Goal: Task Accomplishment & Management: Manage account settings

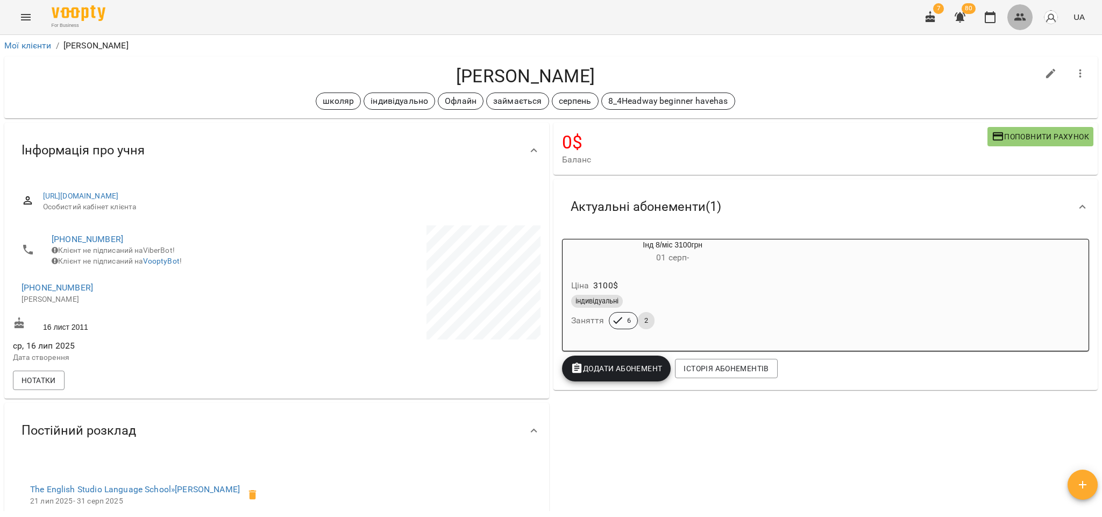
click at [1018, 18] on icon "button" at bounding box center [1020, 17] width 13 height 13
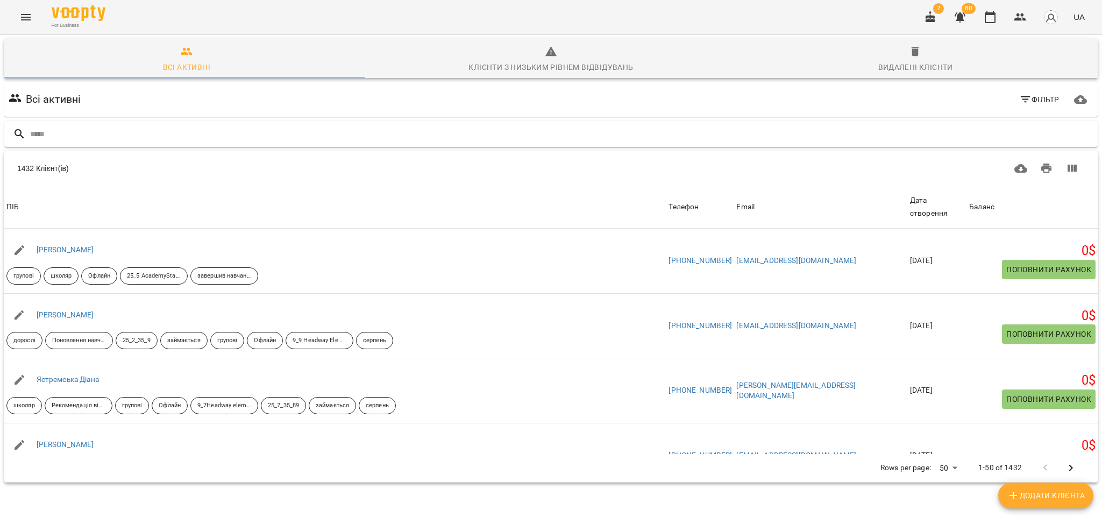
click at [111, 77] on input "text" at bounding box center [561, 134] width 1063 height 18
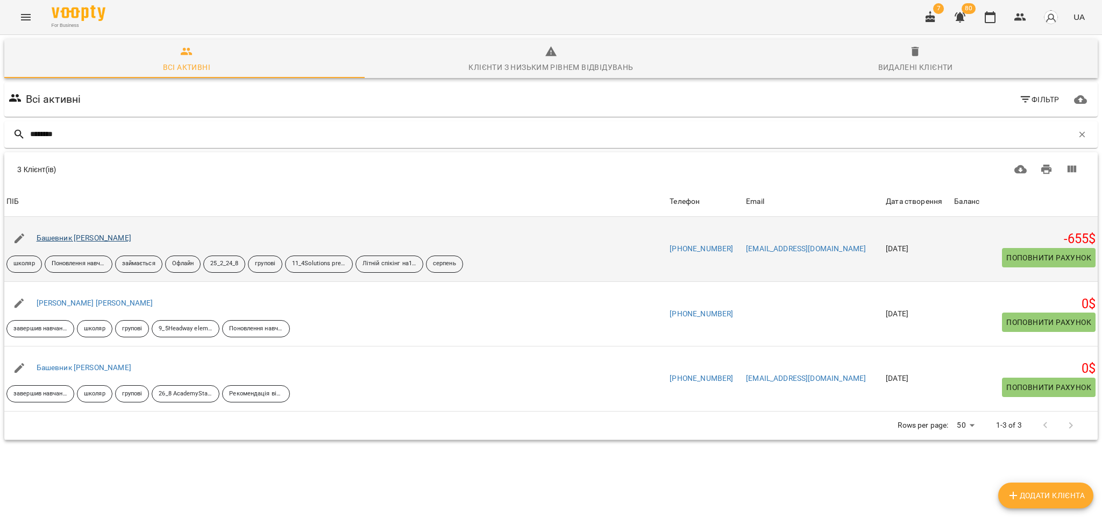
type input "********"
click at [87, 77] on link "Башевник [PERSON_NAME]" at bounding box center [84, 237] width 95 height 9
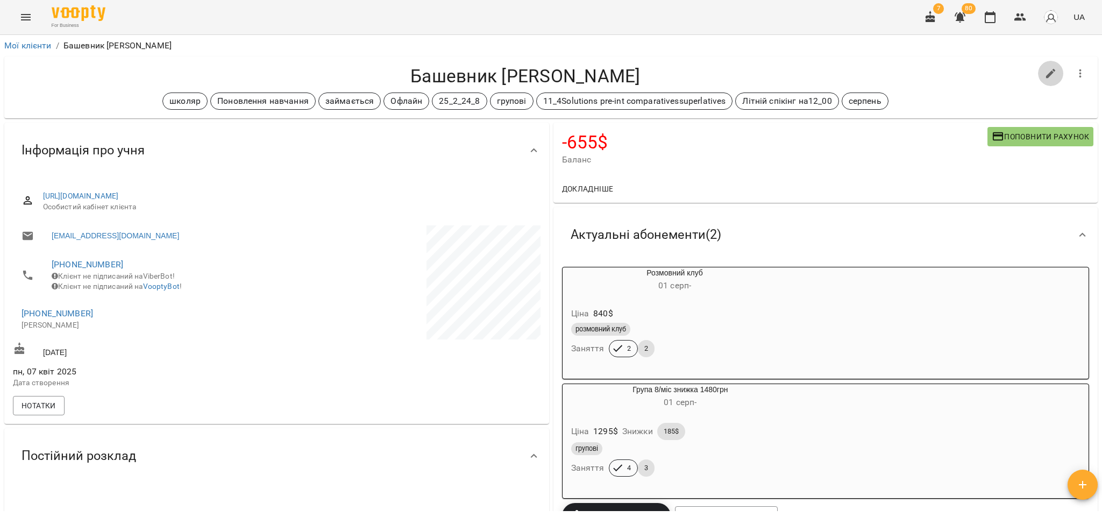
click at [1044, 77] on icon "button" at bounding box center [1050, 73] width 13 height 13
select select "**"
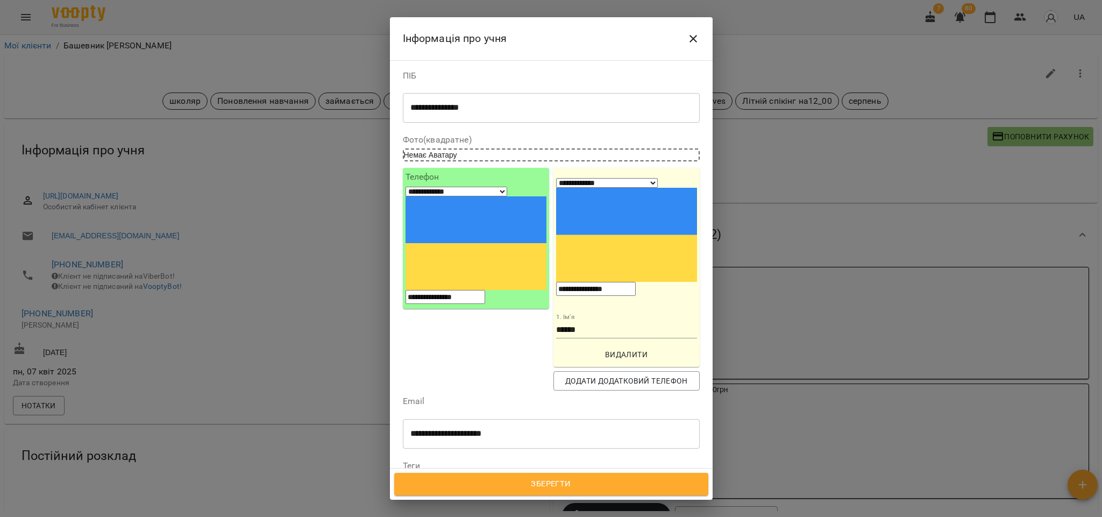
click at [487, 77] on icon at bounding box center [483, 513] width 8 height 8
click at [555, 77] on span "Зберегти" at bounding box center [551, 484] width 290 height 14
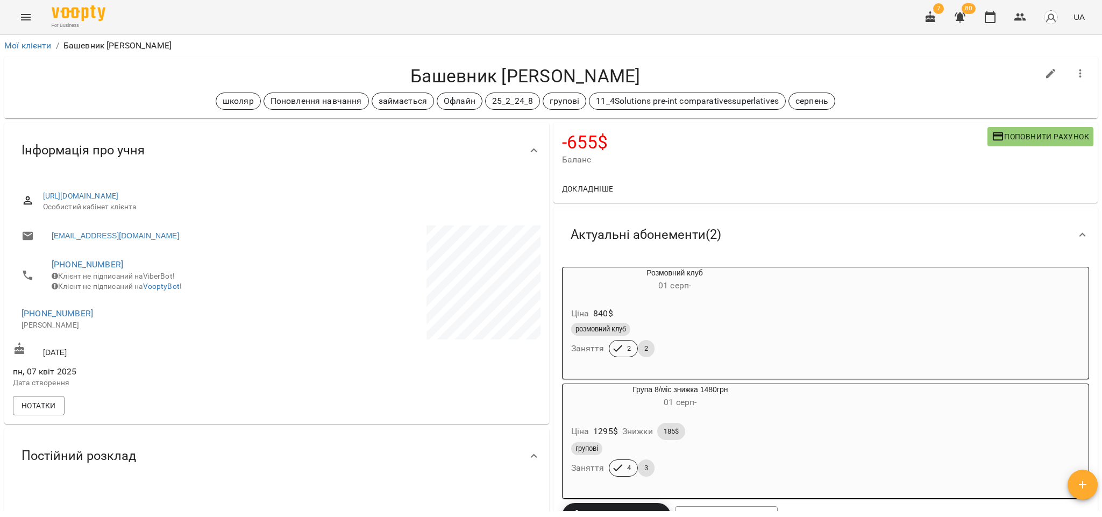
click at [720, 451] on div "групові" at bounding box center [680, 448] width 219 height 13
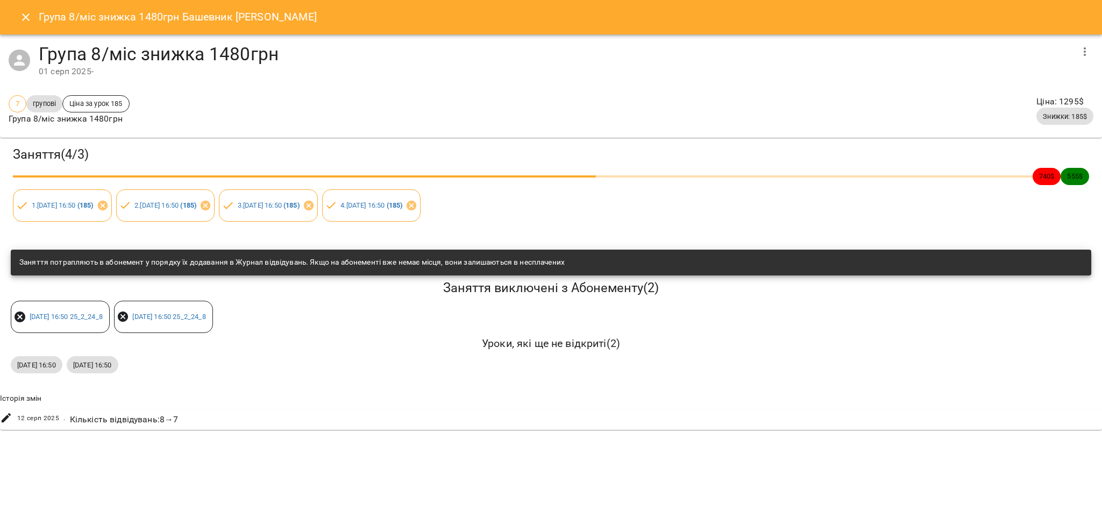
click at [481, 410] on div "[DATE] . Кількість відвідувань : 8 → 7" at bounding box center [551, 419] width 1106 height 20
click at [17, 13] on button "Close" at bounding box center [26, 17] width 26 height 26
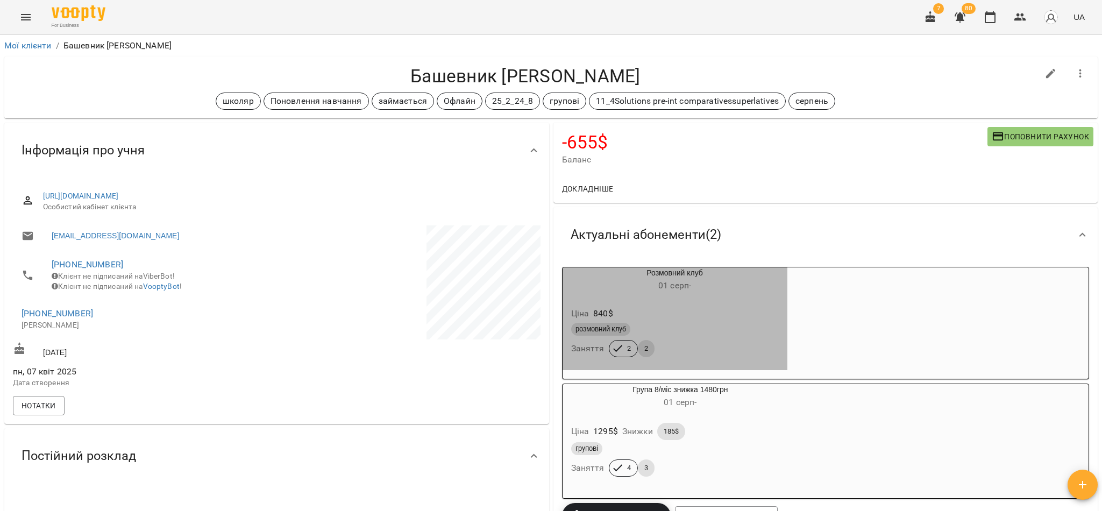
click at [714, 315] on div "Ціна 840 $" at bounding box center [675, 313] width 212 height 19
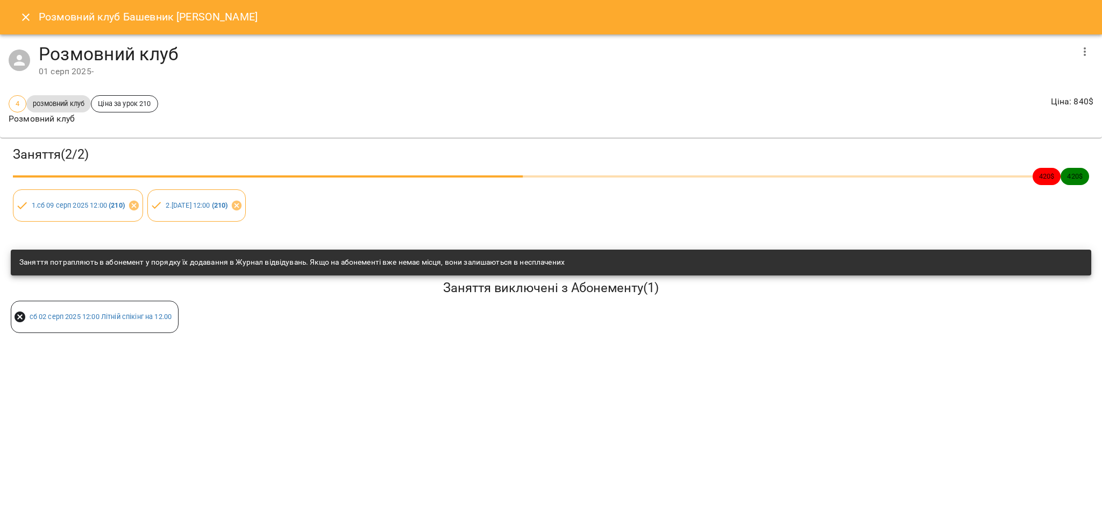
drag, startPoint x: 81, startPoint y: 207, endPoint x: 452, endPoint y: 355, distance: 399.5
click at [491, 373] on div "Розмовний клуб Башевник [PERSON_NAME] клуб [DATE] - 4 розмовний клуб Ціна за ур…" at bounding box center [551, 258] width 1102 height 517
click at [23, 15] on icon "Close" at bounding box center [26, 17] width 8 height 8
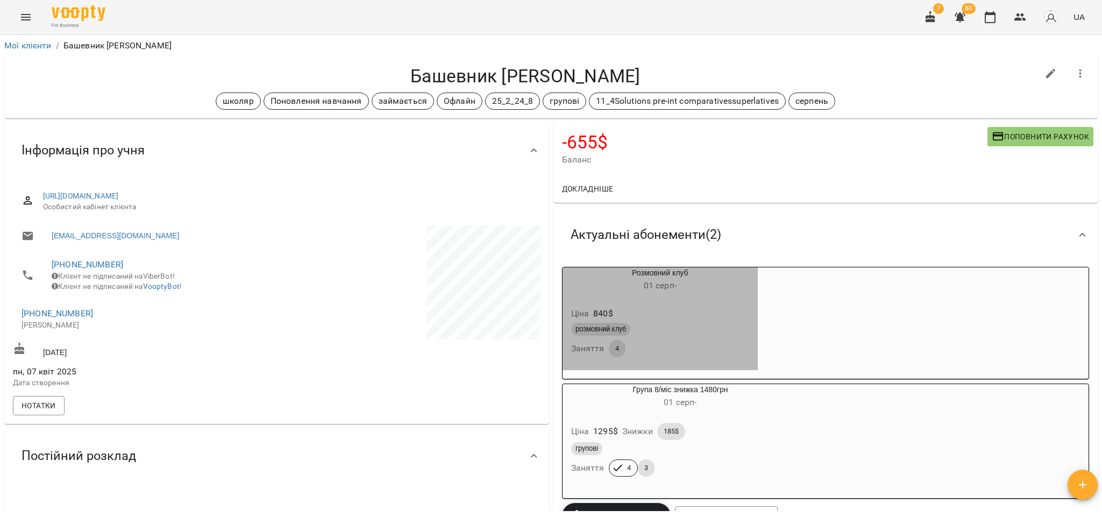
click at [666, 309] on div "Ціна 840 $" at bounding box center [660, 313] width 183 height 19
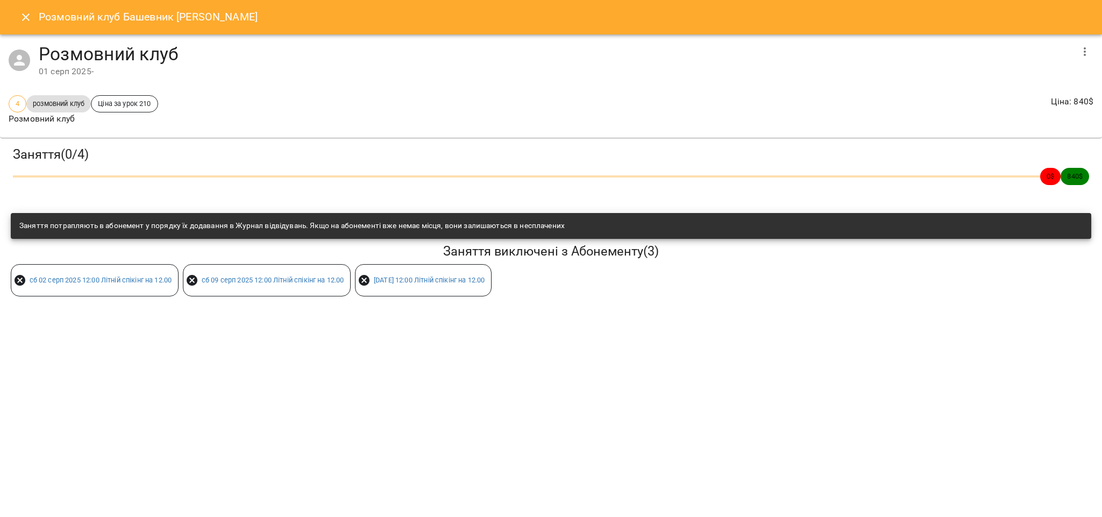
click at [1073, 47] on button "button" at bounding box center [1085, 52] width 26 height 26
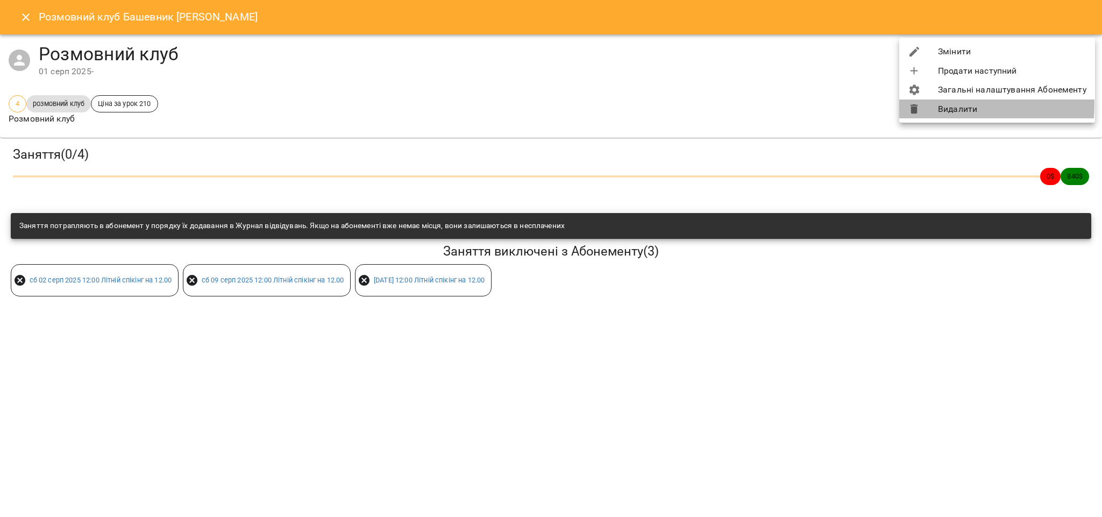
click at [950, 105] on li "Видалити" at bounding box center [997, 108] width 196 height 19
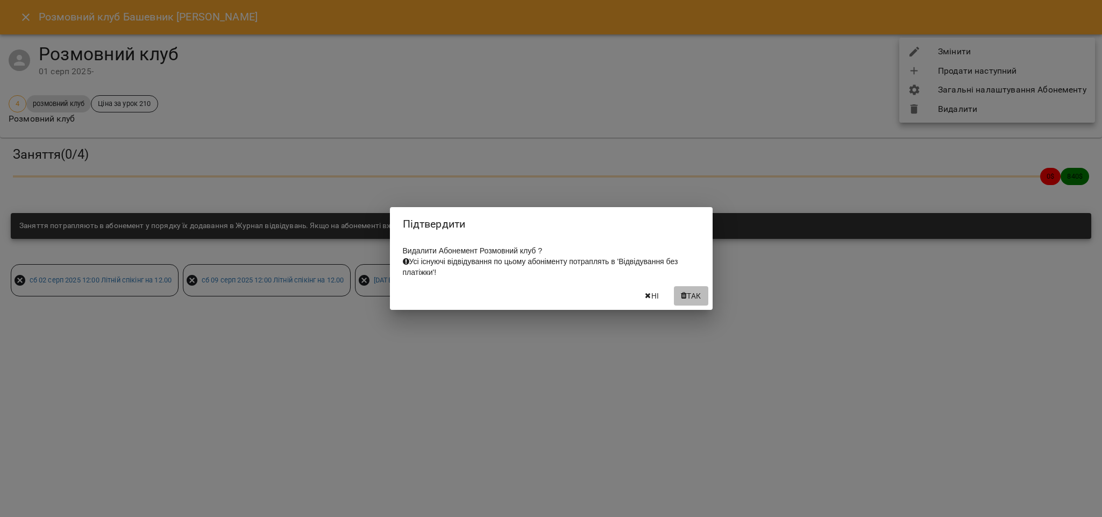
click at [687, 302] on span "Так" at bounding box center [694, 295] width 14 height 13
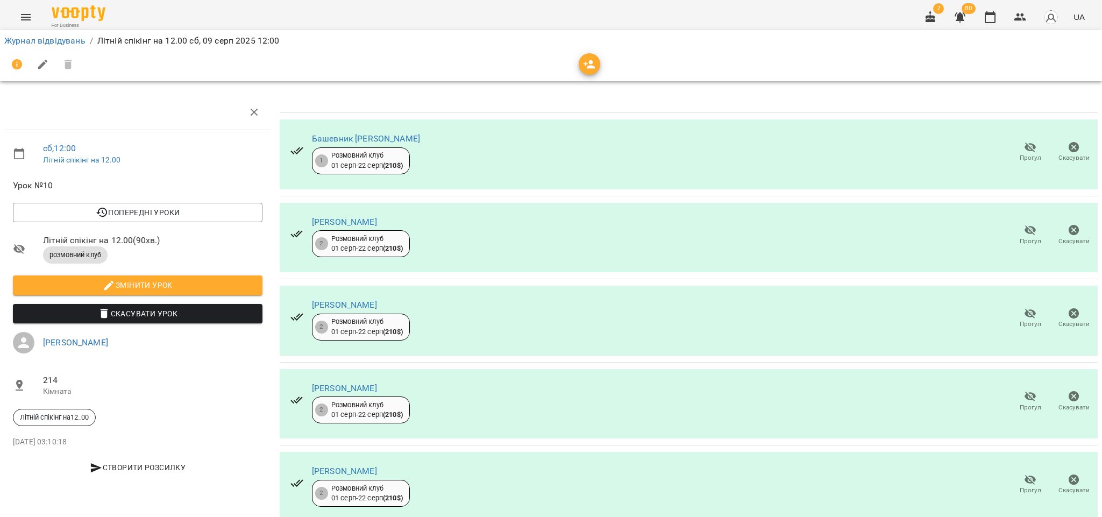
click at [1068, 152] on icon "button" at bounding box center [1074, 147] width 13 height 13
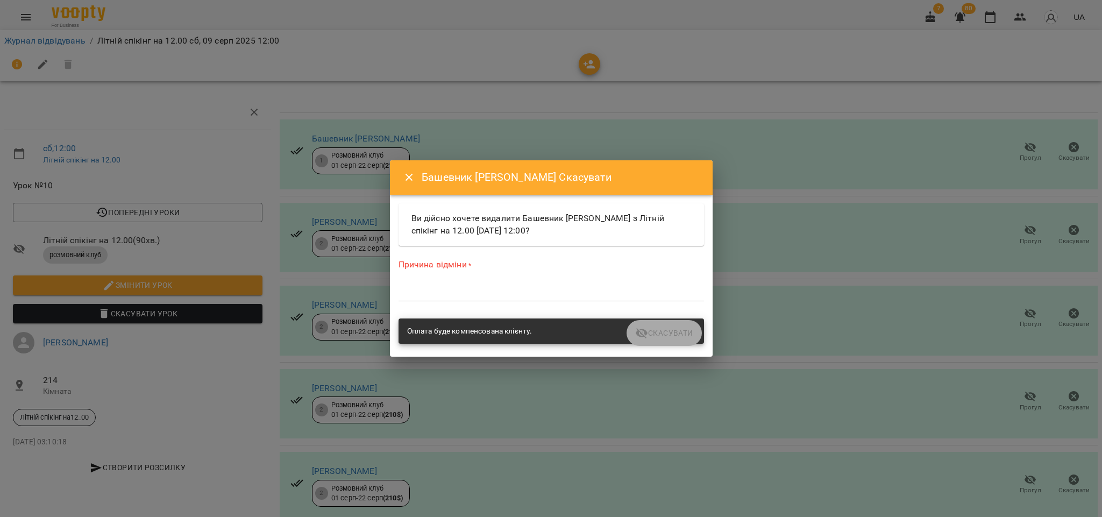
click at [404, 290] on textarea at bounding box center [551, 292] width 305 height 10
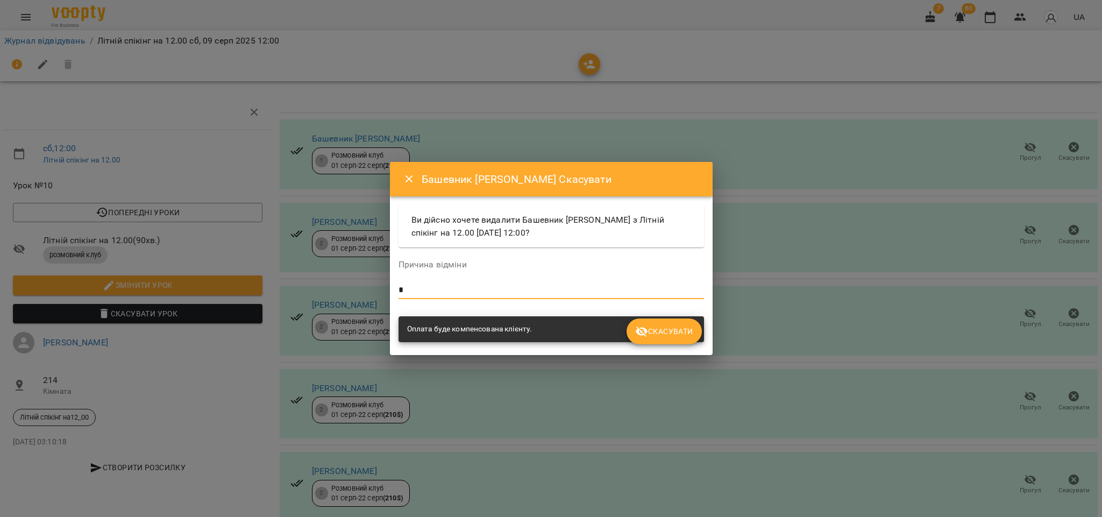
type textarea "*"
click at [665, 331] on span "Скасувати" at bounding box center [664, 331] width 58 height 13
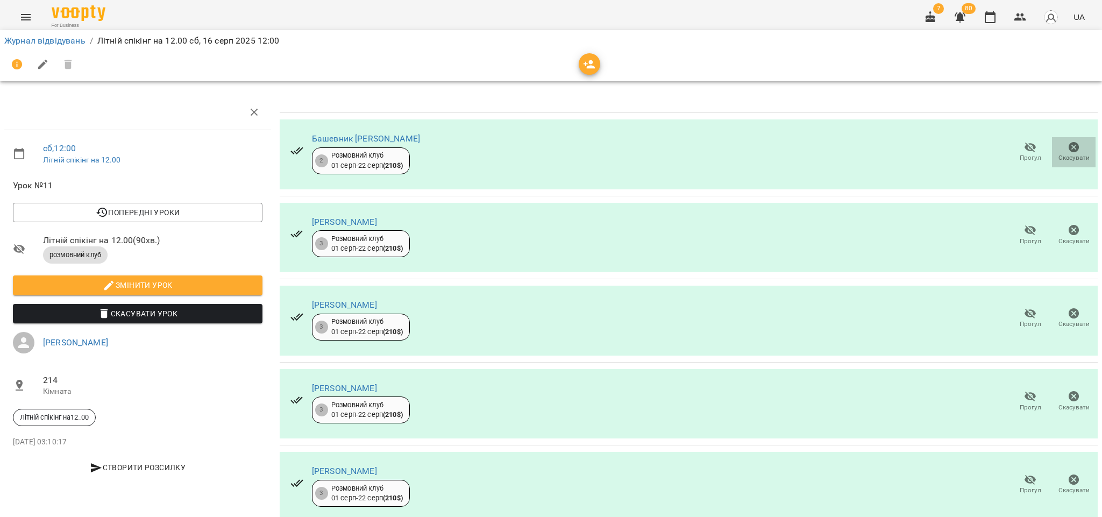
click at [1069, 148] on icon "button" at bounding box center [1074, 147] width 11 height 11
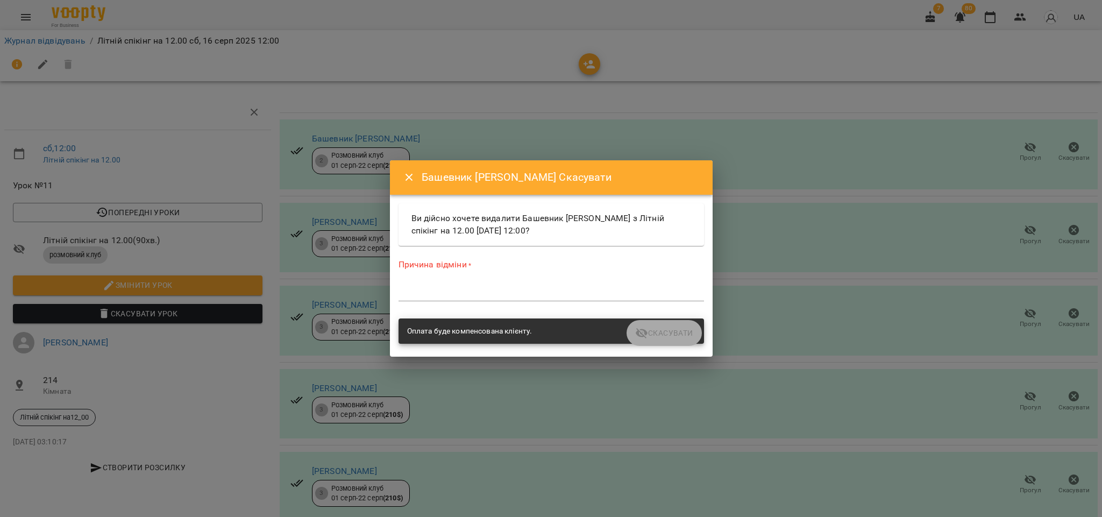
click at [515, 286] on div "*" at bounding box center [551, 292] width 305 height 17
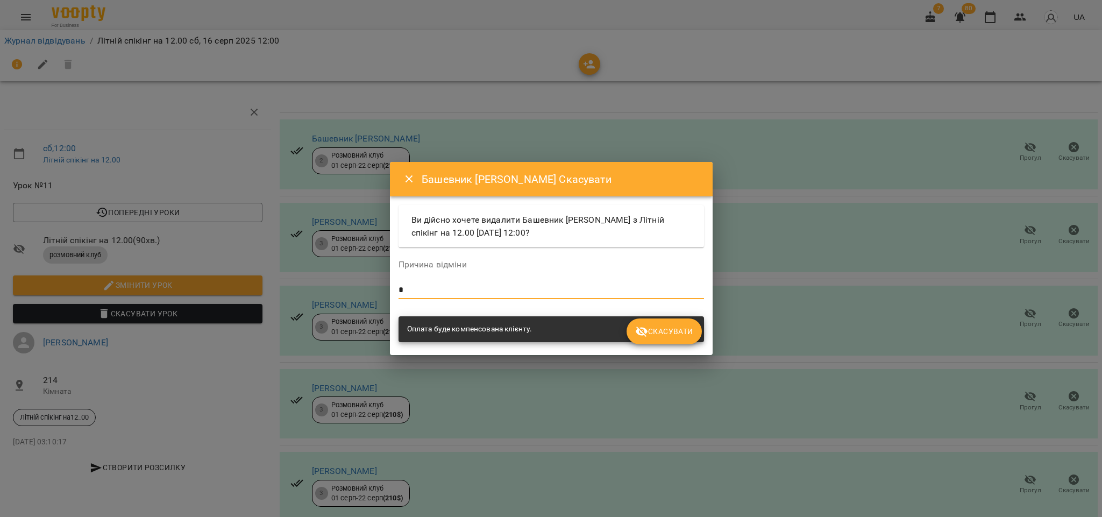
type textarea "*"
click at [665, 337] on span "Скасувати" at bounding box center [664, 331] width 58 height 13
